Goal: Task Accomplishment & Management: Use online tool/utility

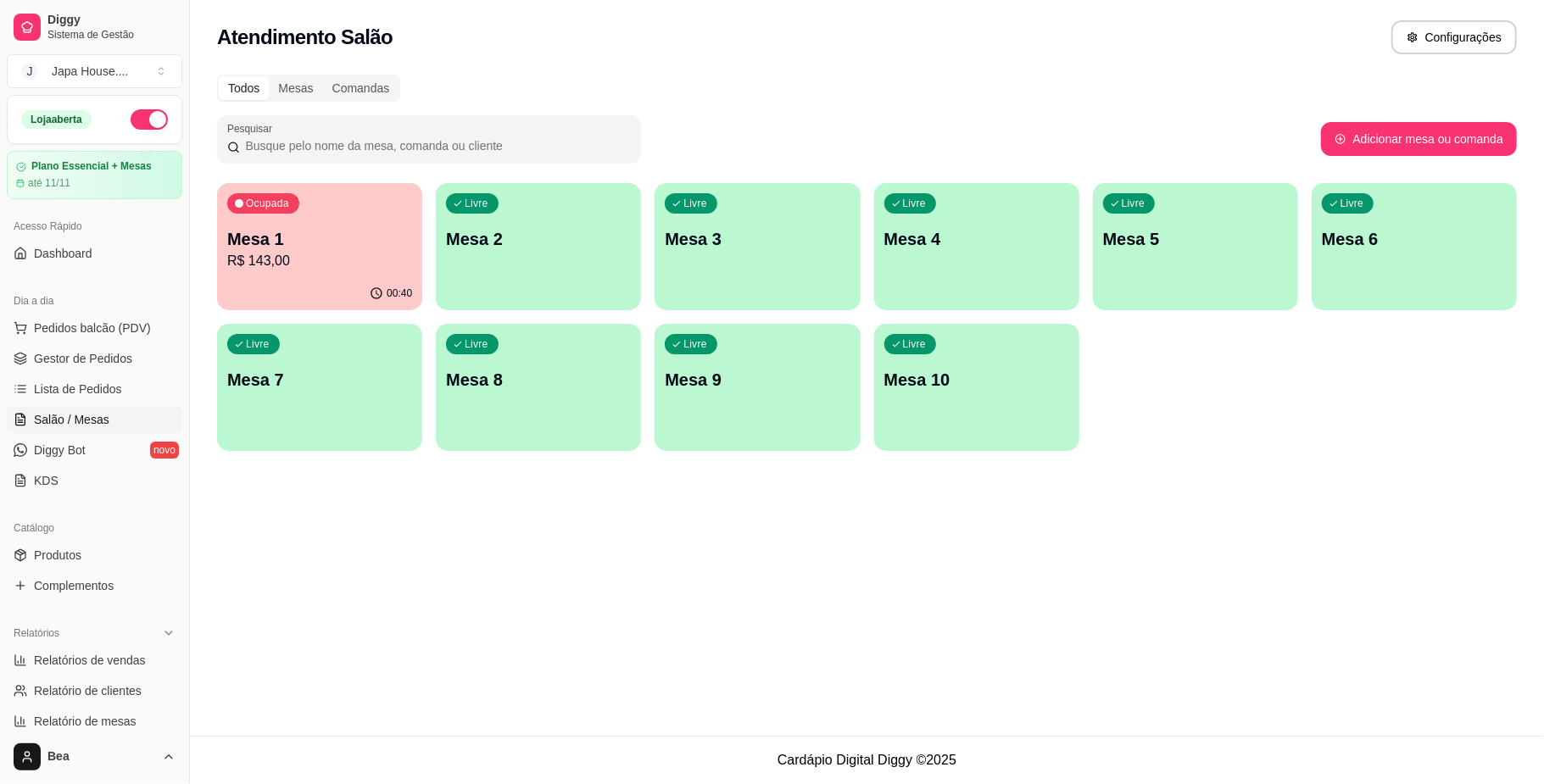
click at [96, 361] on span "Gestor de Pedidos" at bounding box center [83, 359] width 98 height 17
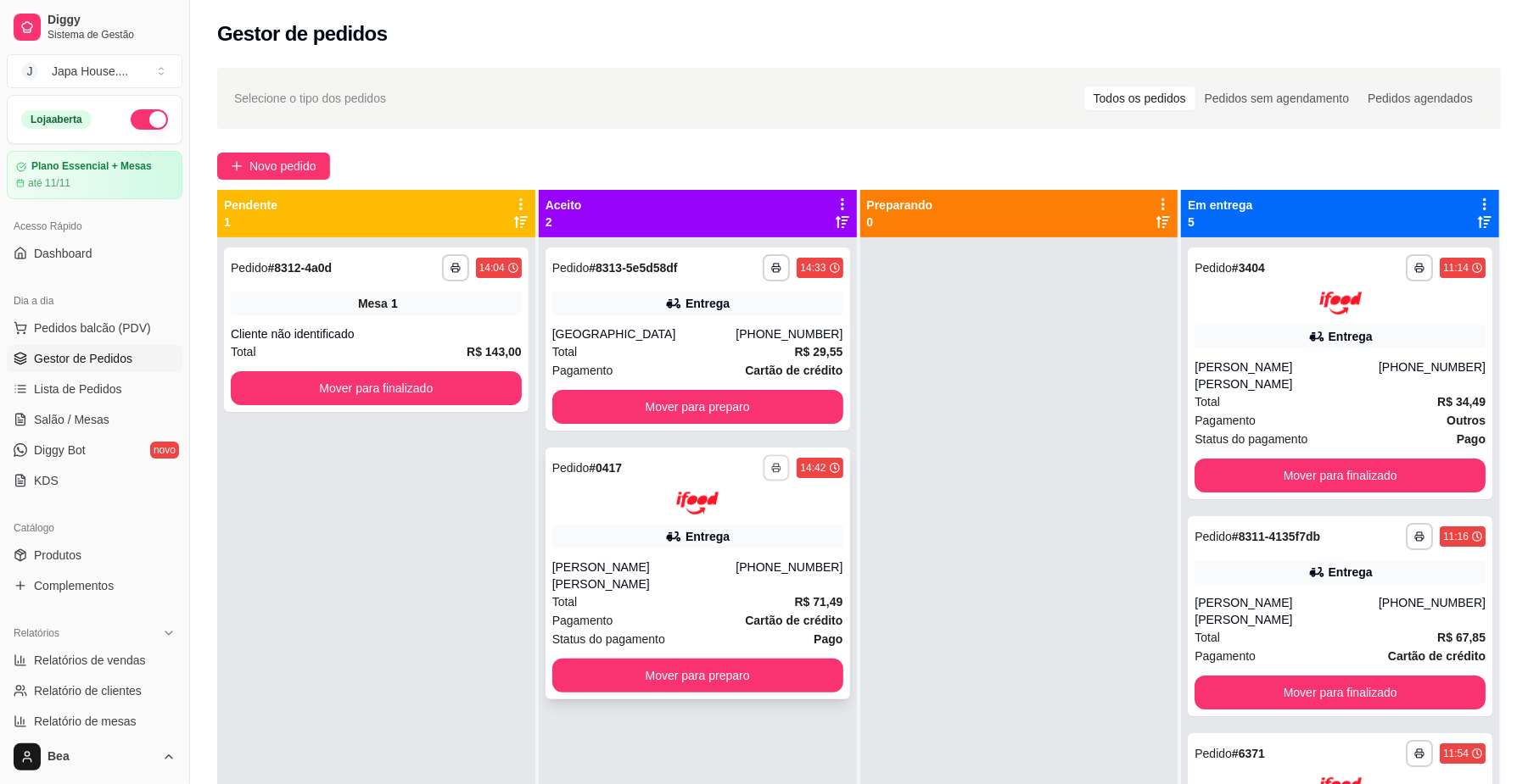
click at [777, 462] on button "button" at bounding box center [777, 468] width 26 height 26
click at [740, 527] on button "IMPRESSORA" at bounding box center [724, 527] width 119 height 26
click at [771, 462] on button "button" at bounding box center [777, 468] width 26 height 26
click at [720, 533] on button "IMPRESSORA" at bounding box center [724, 527] width 123 height 27
click at [775, 463] on icon "button" at bounding box center [777, 468] width 10 height 10
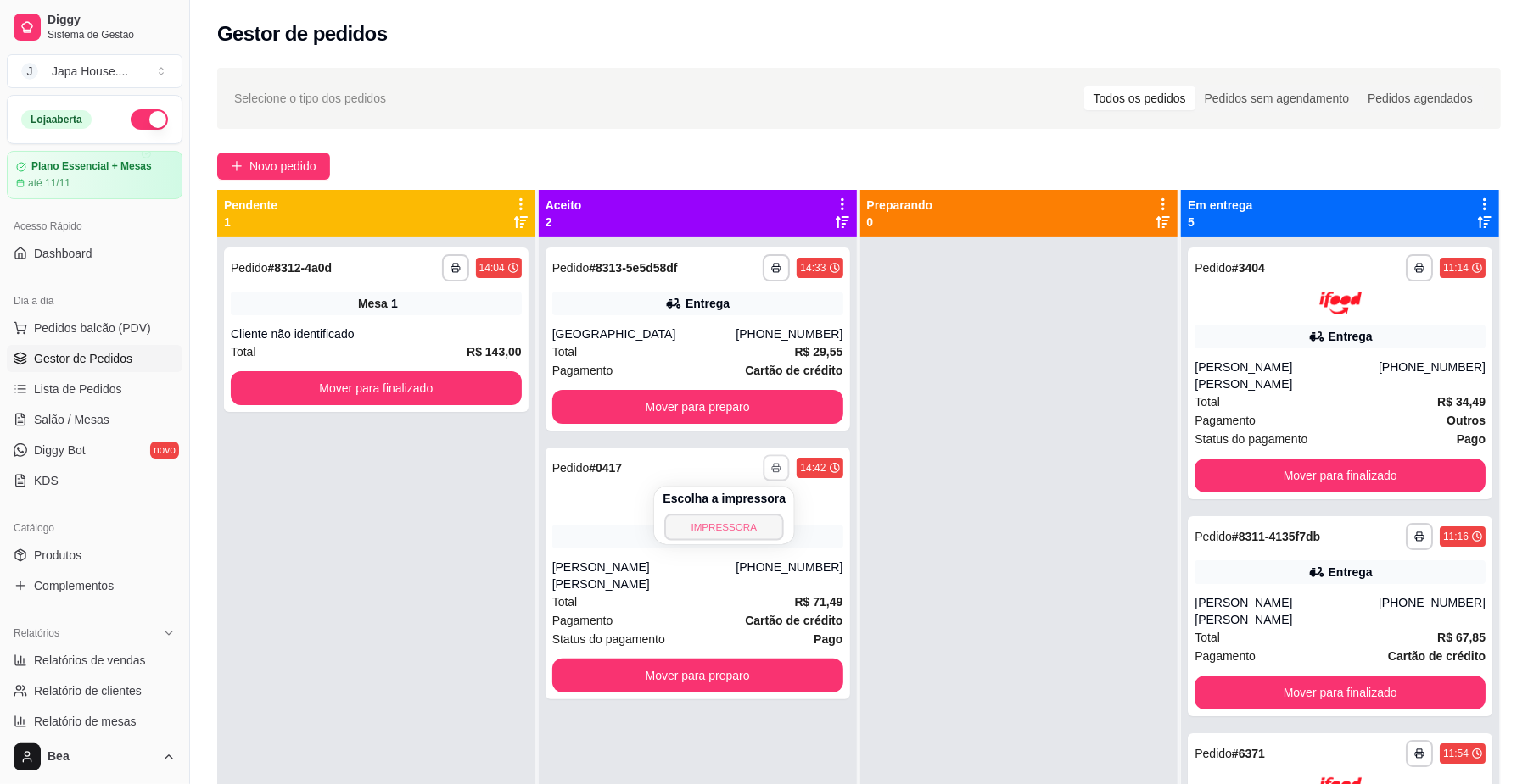
click at [747, 528] on button "IMPRESSORA" at bounding box center [724, 527] width 119 height 26
click at [772, 264] on icon "button" at bounding box center [777, 268] width 10 height 10
click at [751, 321] on button "IMPRESSORA" at bounding box center [724, 327] width 119 height 26
click at [764, 264] on button "button" at bounding box center [777, 268] width 26 height 26
click at [751, 316] on button "IMPRESSORA" at bounding box center [724, 327] width 119 height 26
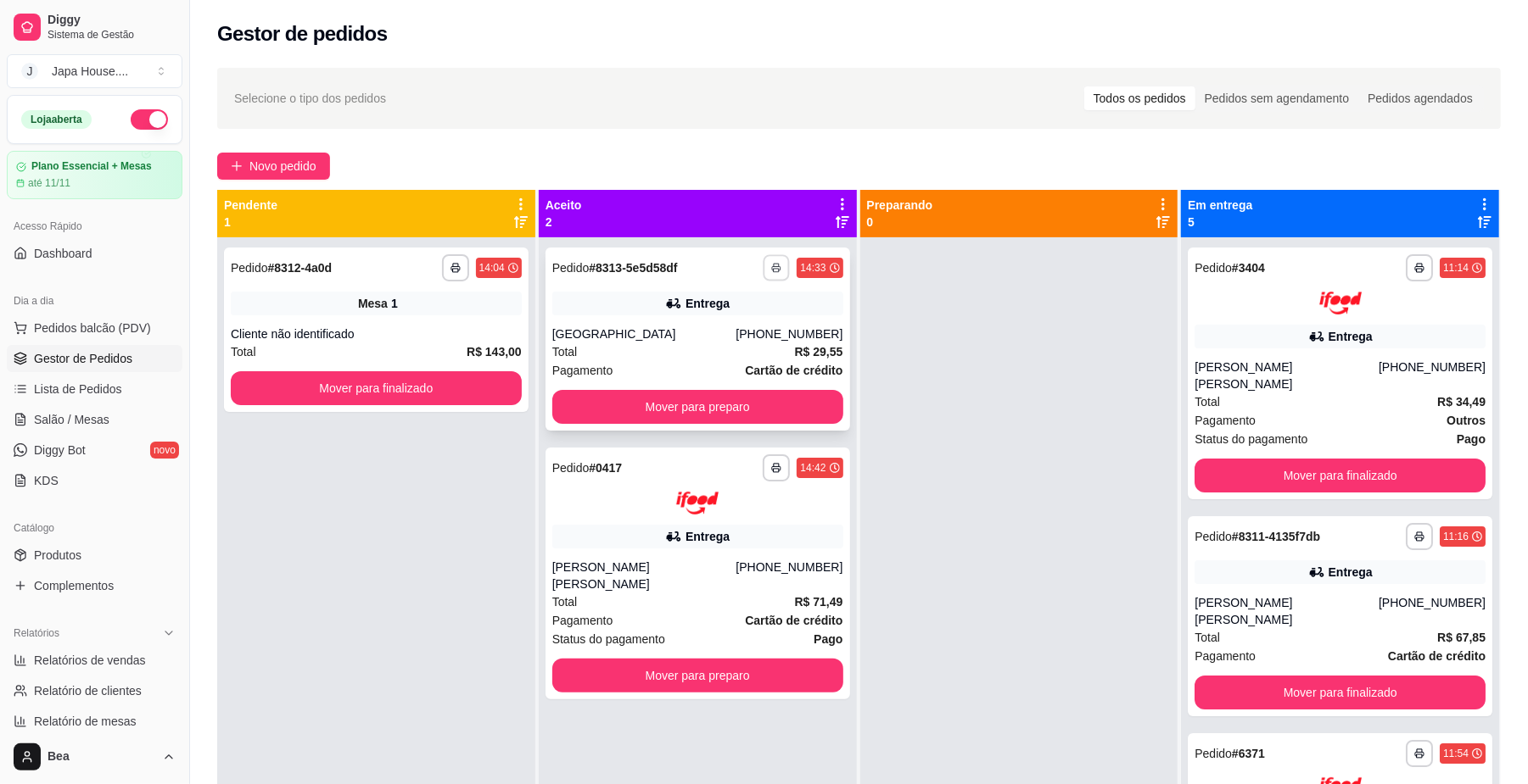
click at [775, 256] on button "button" at bounding box center [777, 268] width 26 height 26
click at [734, 327] on button "IMPRESSORA" at bounding box center [724, 327] width 119 height 26
